Goal: Information Seeking & Learning: Learn about a topic

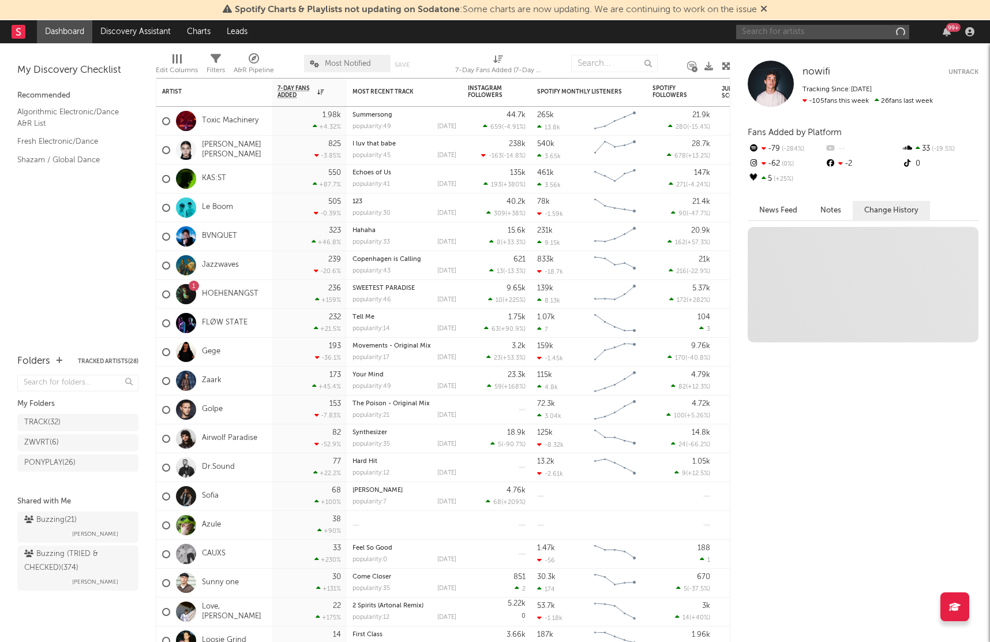
click at [814, 31] on input "text" at bounding box center [822, 32] width 173 height 14
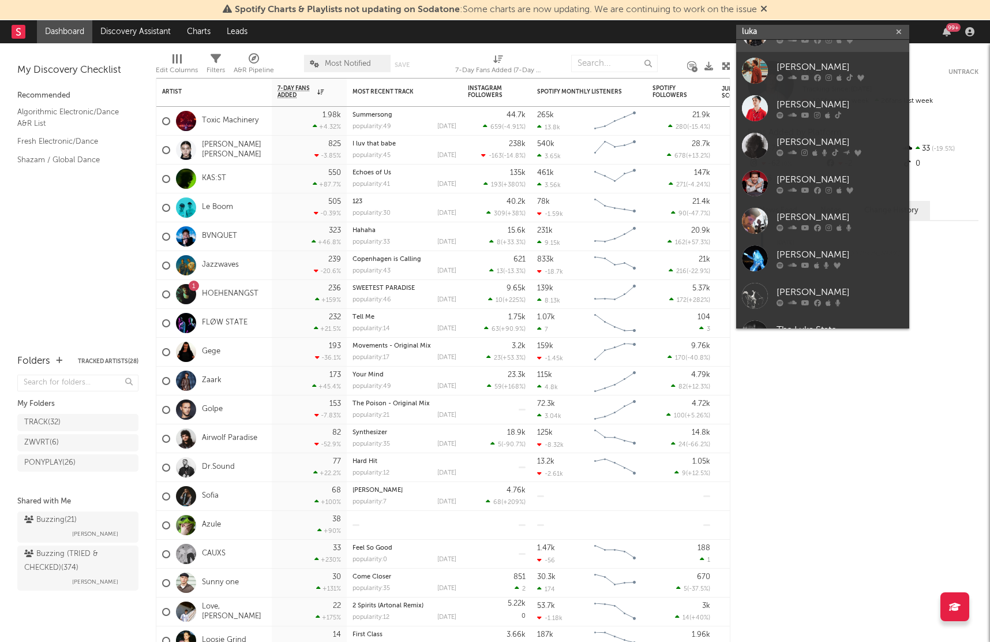
scroll to position [87, 0]
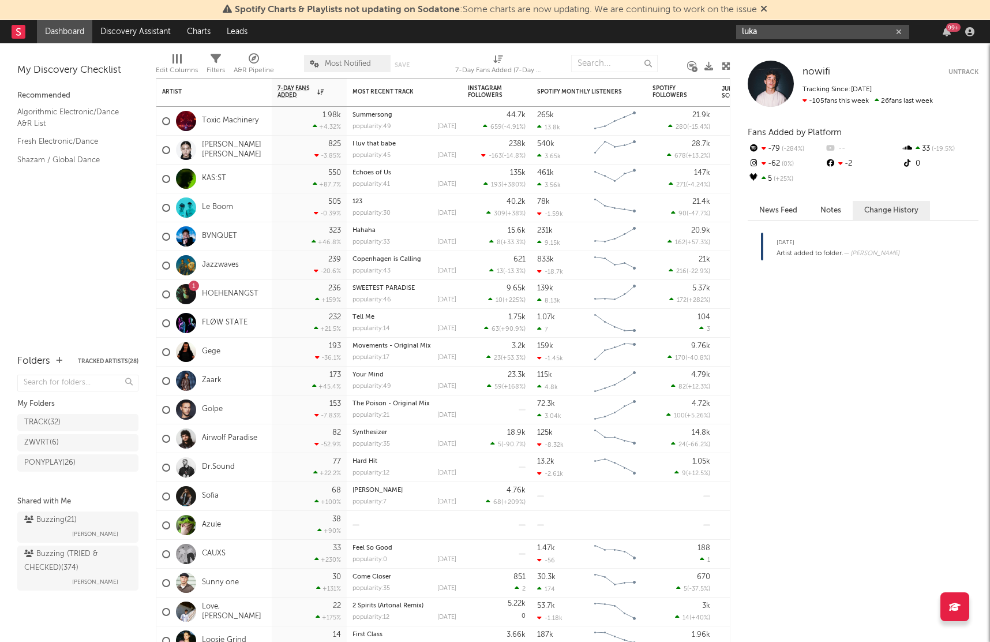
type input "luka"
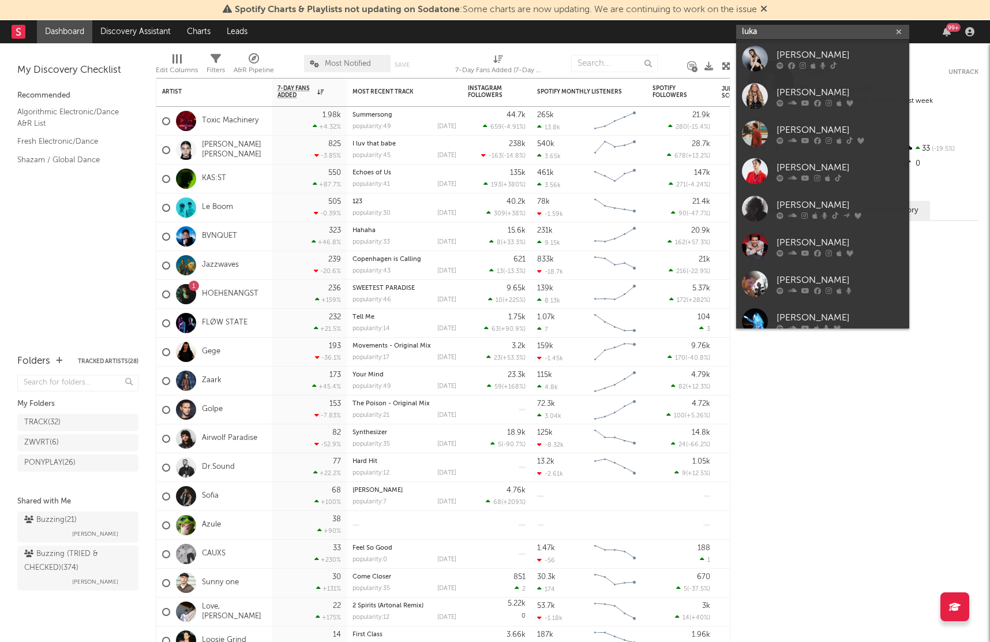
click at [777, 32] on input "luka" at bounding box center [822, 32] width 173 height 14
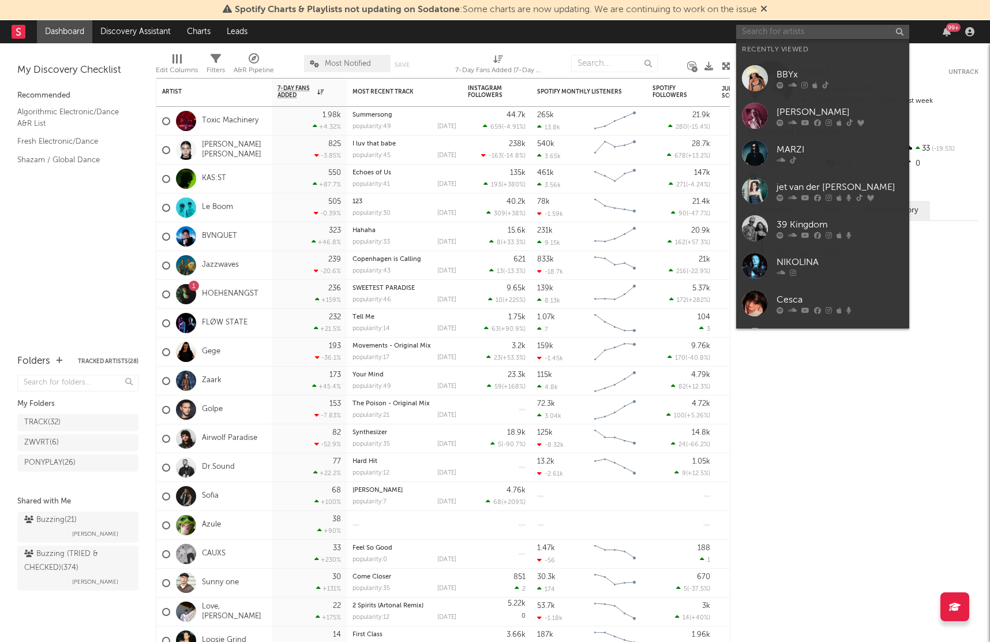
paste input "[URL][DOMAIN_NAME]"
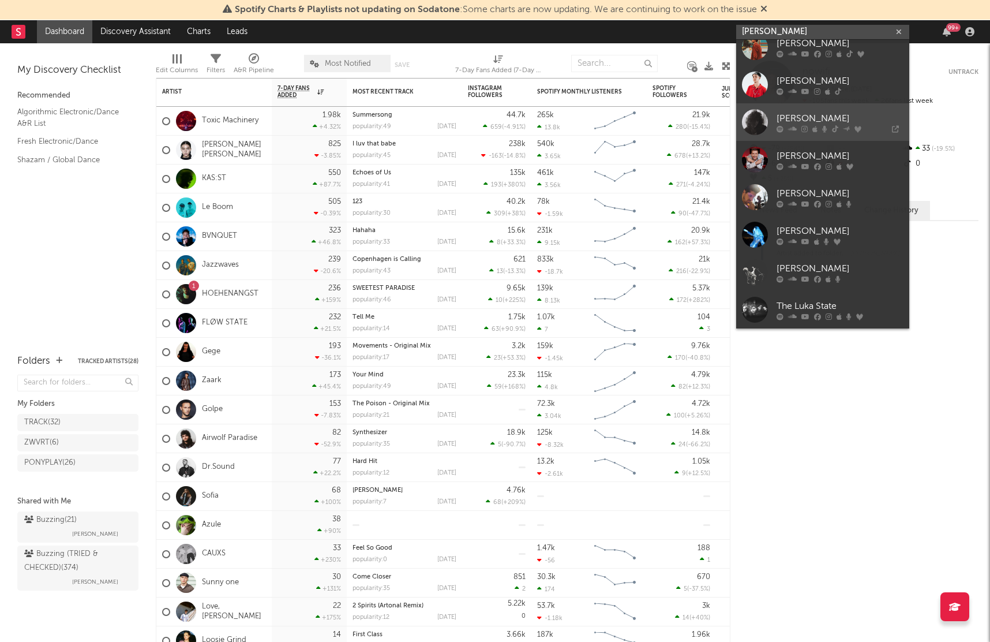
paste input "[URL][DOMAIN_NAME]"
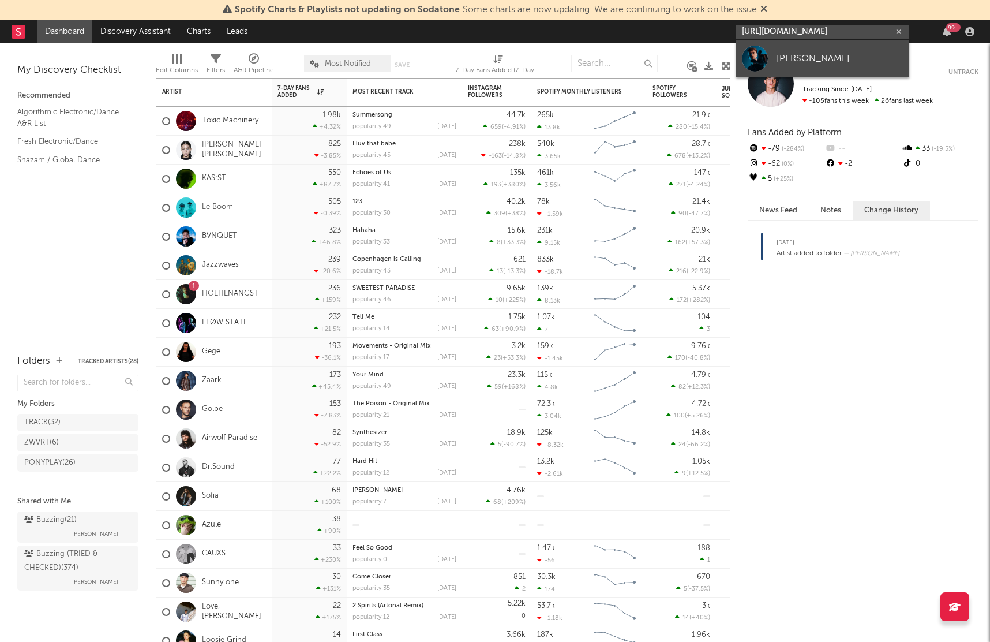
type input "[URL][DOMAIN_NAME]"
click at [818, 51] on link "[PERSON_NAME]" at bounding box center [822, 59] width 173 height 38
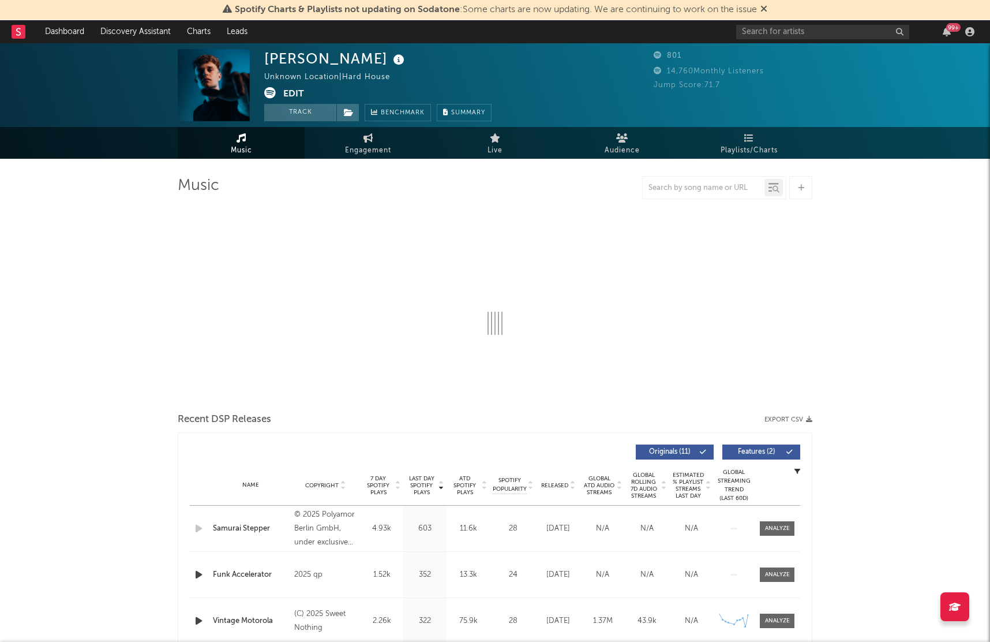
select select "6m"
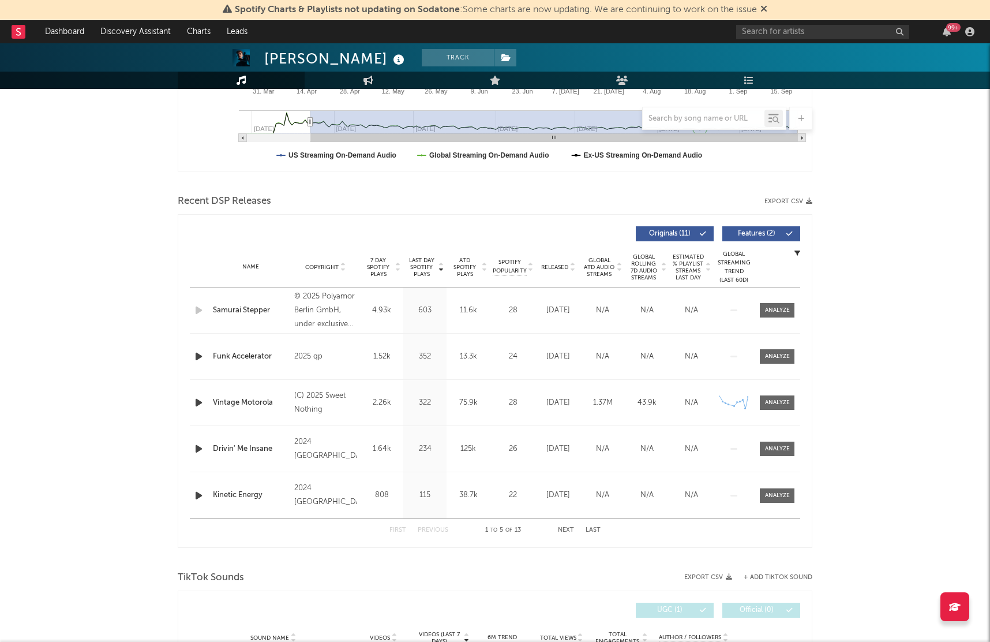
scroll to position [399, 0]
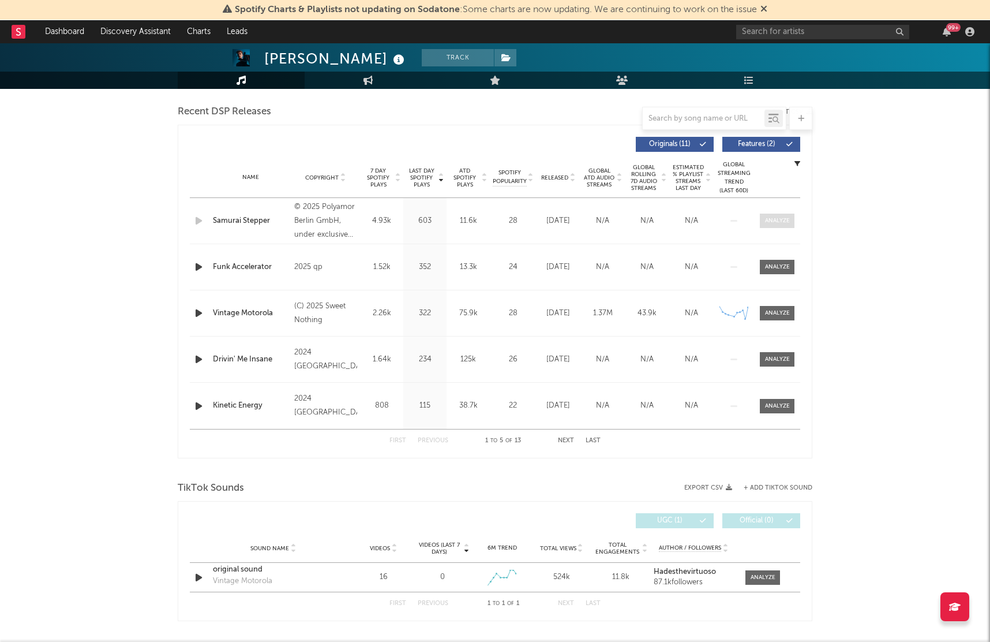
click at [782, 220] on div at bounding box center [777, 220] width 25 height 9
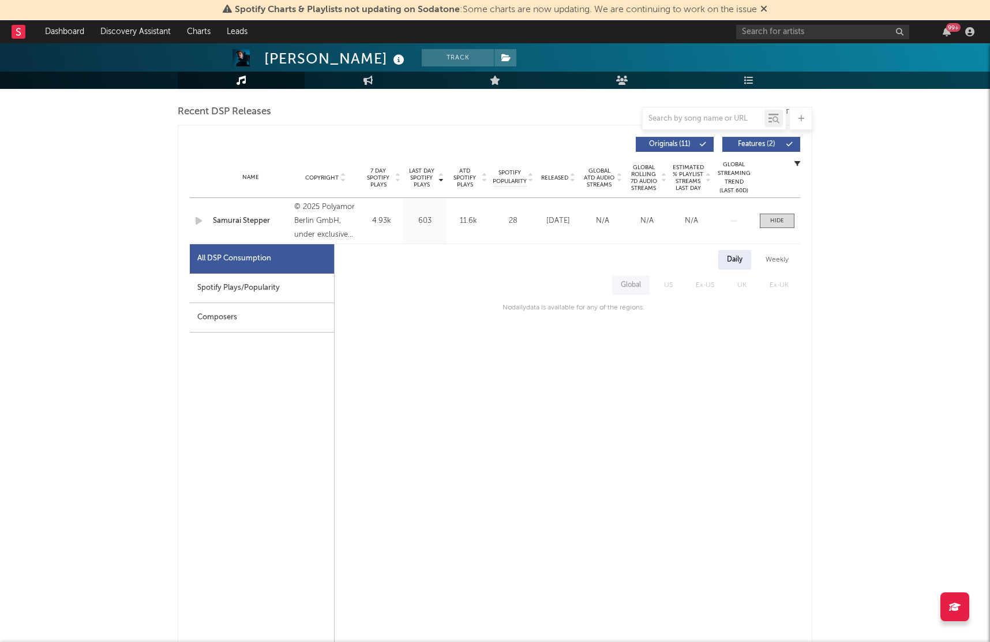
click at [287, 279] on div "Spotify Plays/Popularity" at bounding box center [262, 287] width 144 height 29
select select "1w"
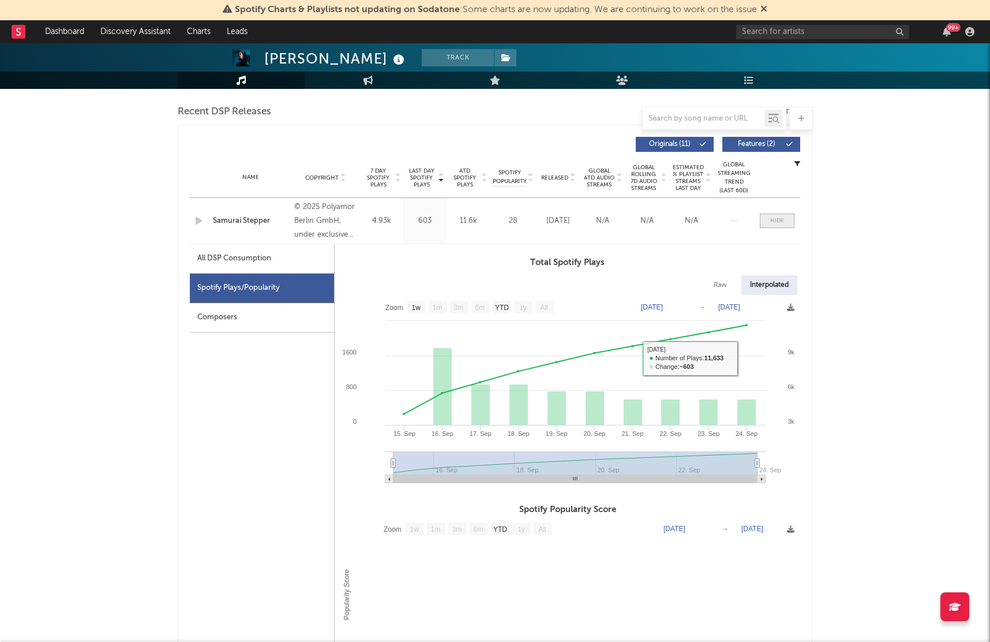
click at [775, 225] on span at bounding box center [777, 220] width 35 height 14
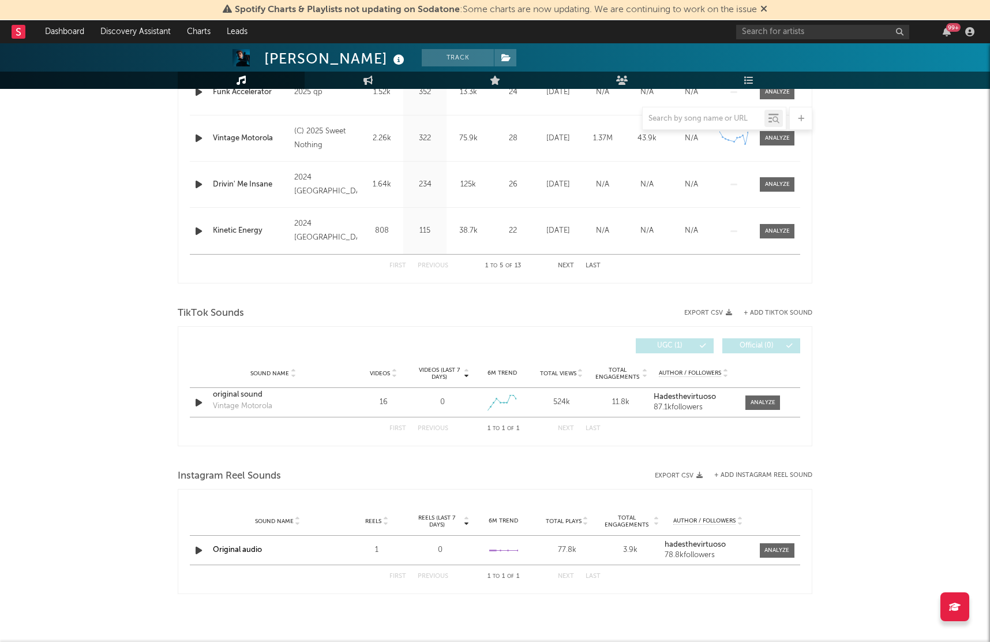
scroll to position [580, 0]
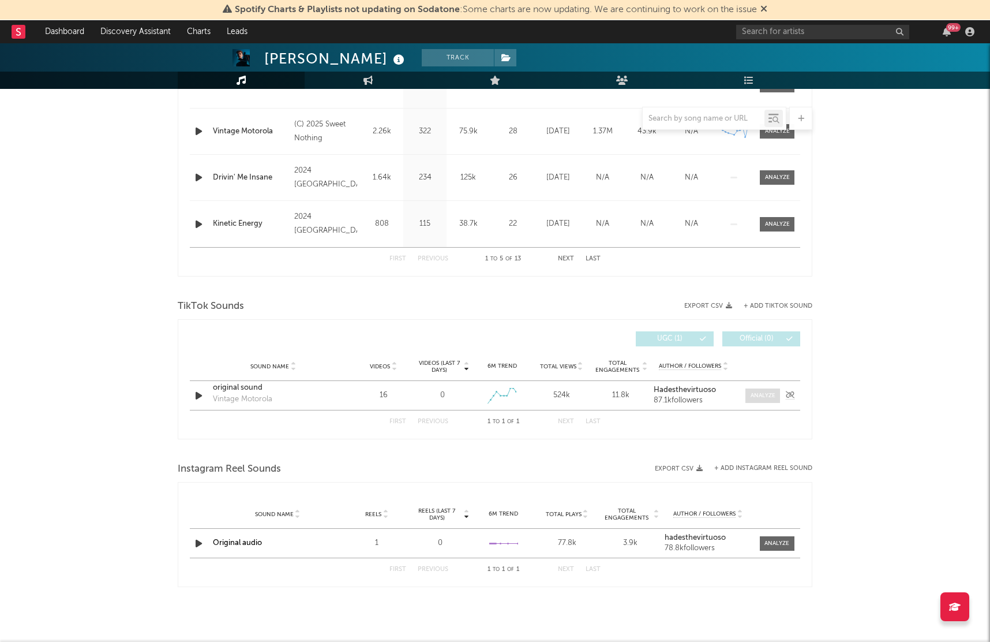
click at [766, 399] on span at bounding box center [762, 395] width 35 height 14
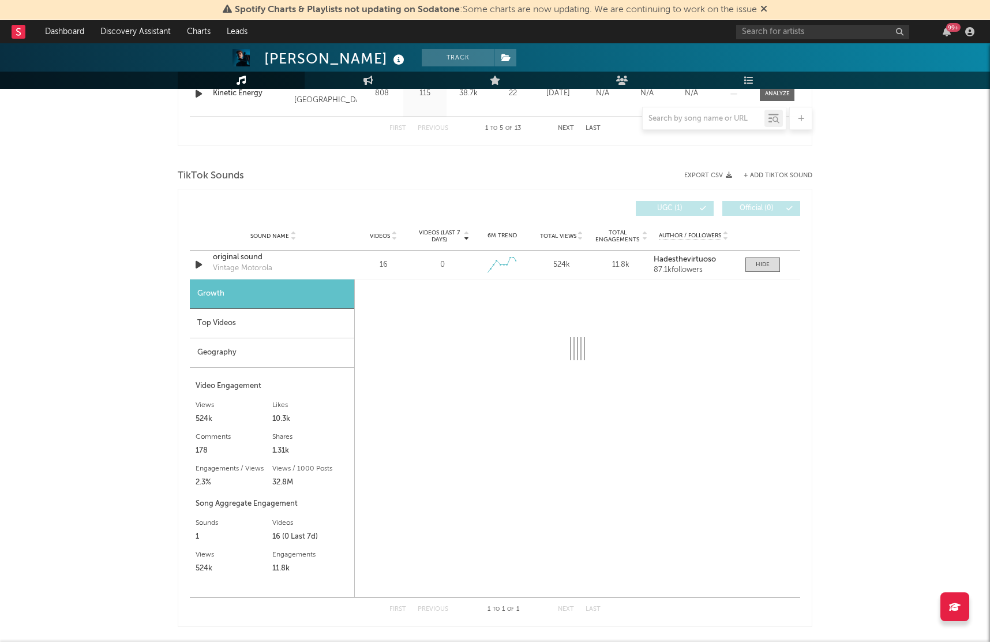
scroll to position [771, 0]
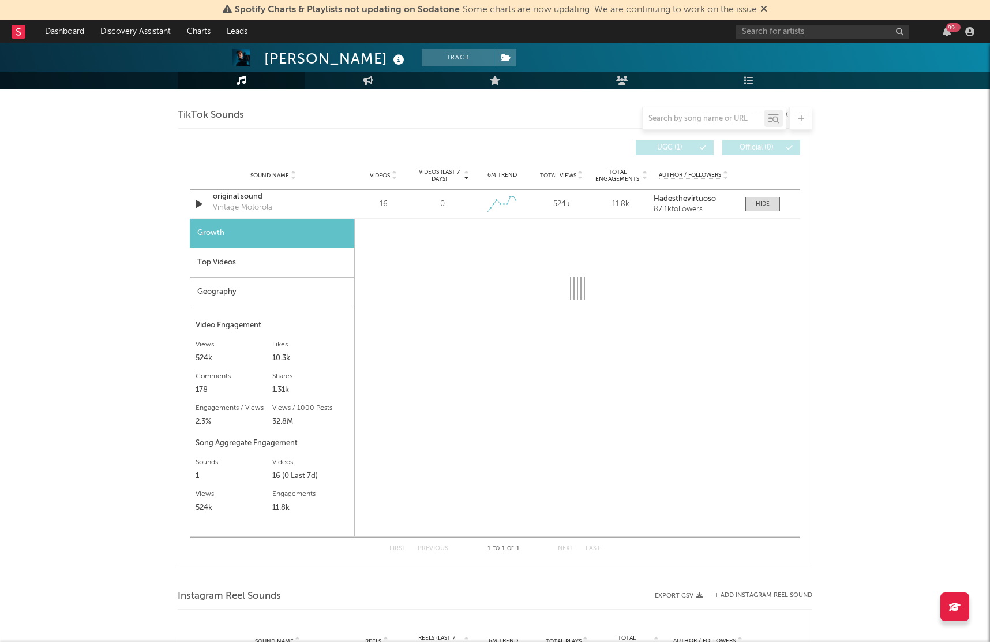
select select "6m"
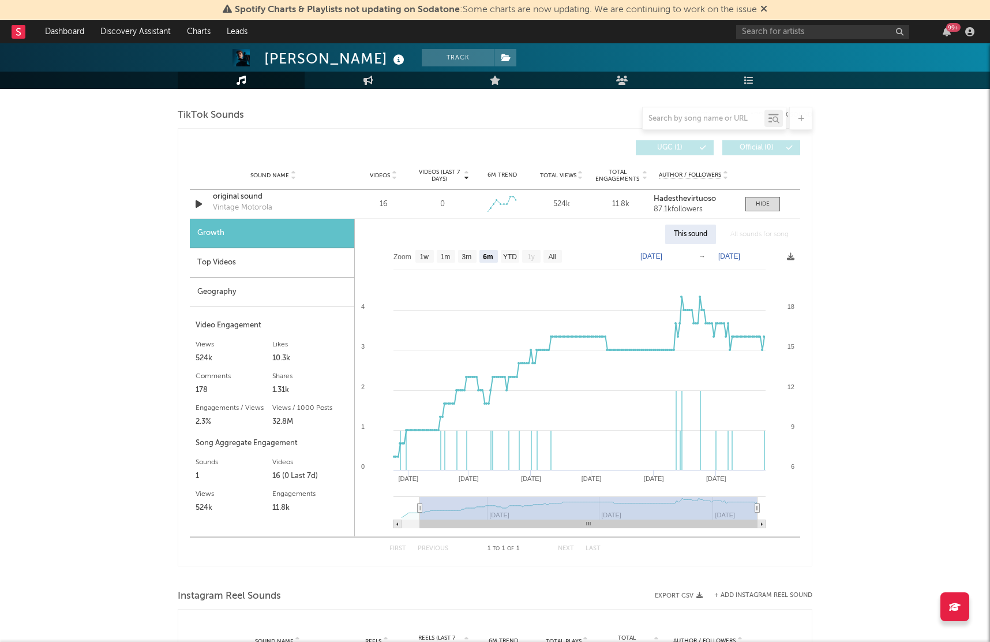
click at [755, 204] on span at bounding box center [762, 204] width 35 height 14
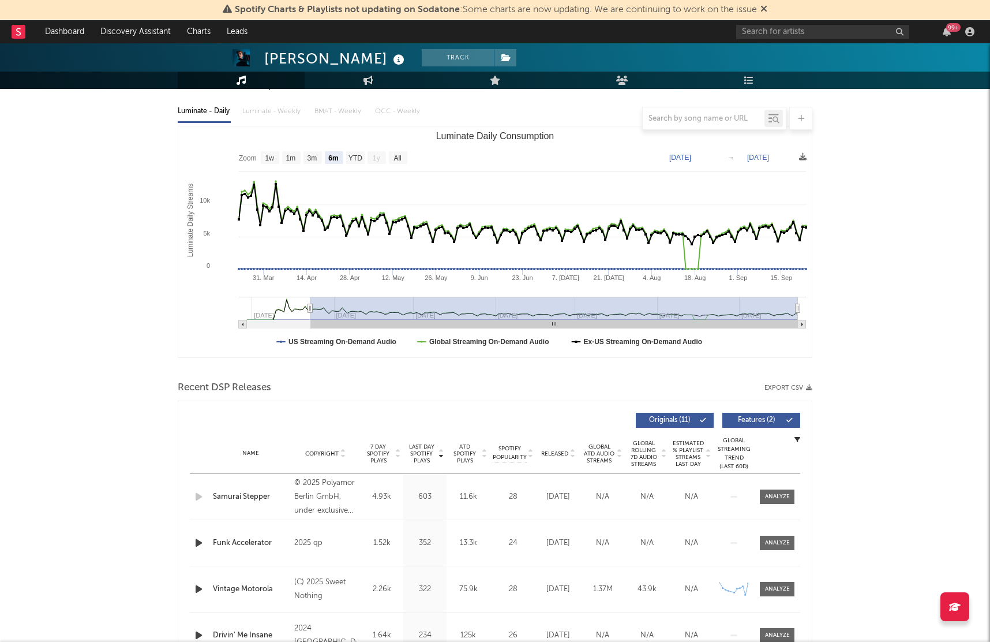
scroll to position [0, 0]
